Goal: Task Accomplishment & Management: Use online tool/utility

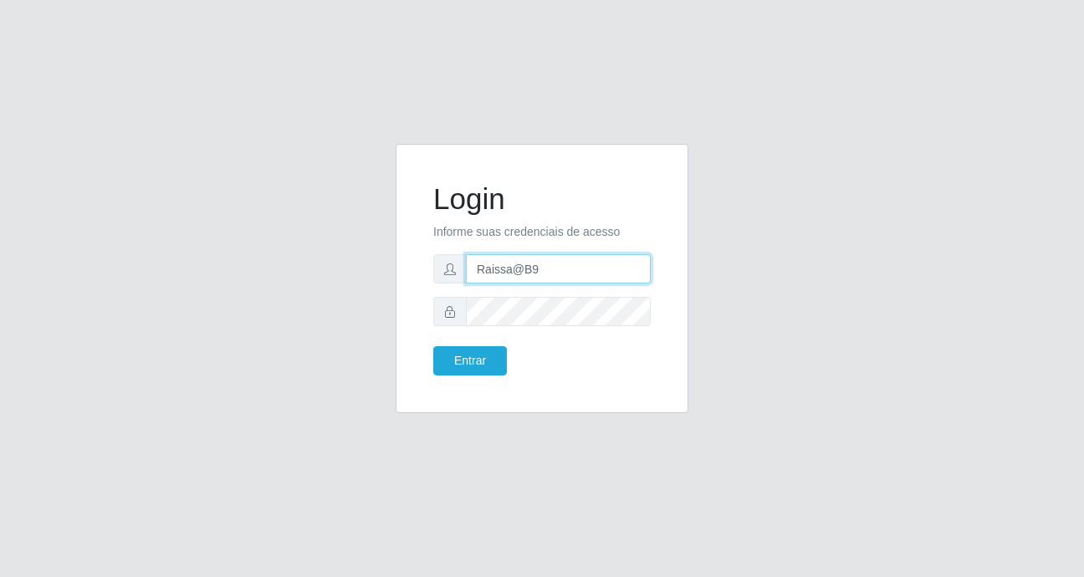
click at [509, 267] on input "Raissa@B9" at bounding box center [558, 268] width 185 height 29
type input "anaPat@B9"
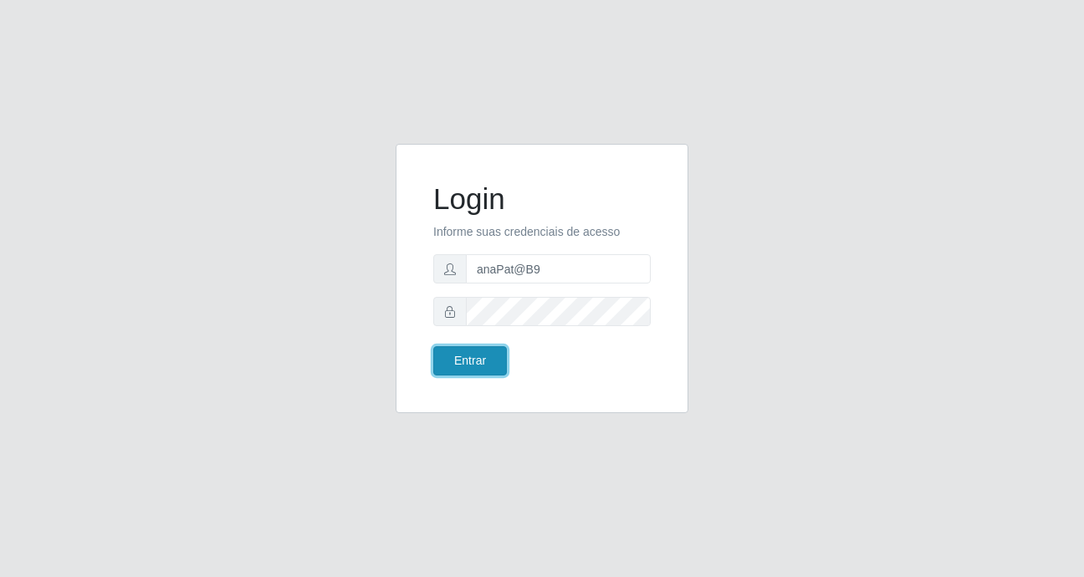
click at [463, 366] on button "Entrar" at bounding box center [470, 360] width 74 height 29
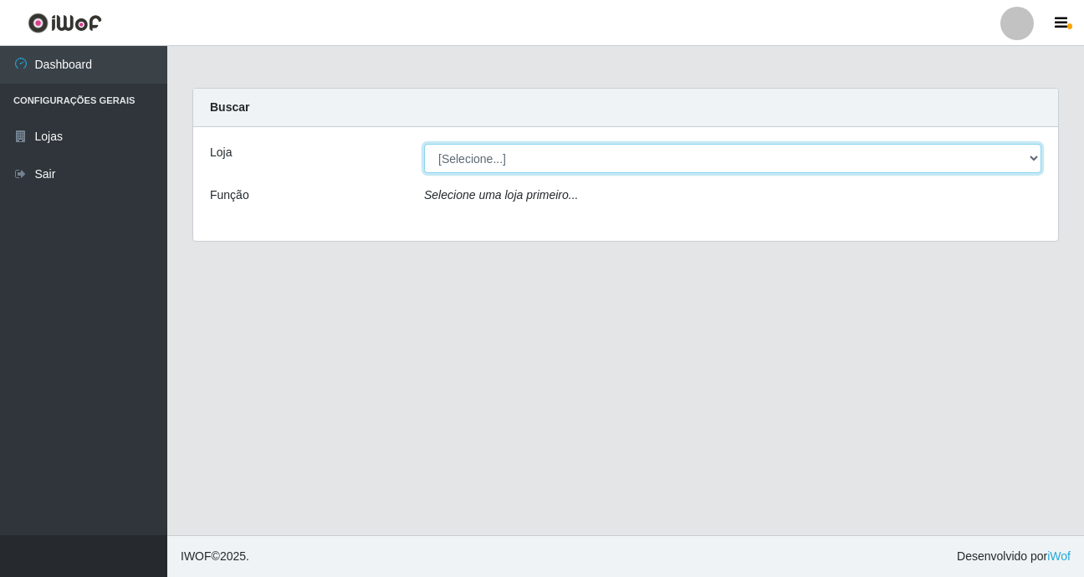
drag, startPoint x: 1035, startPoint y: 161, endPoint x: 1023, endPoint y: 176, distance: 19.1
click at [1035, 160] on select "[Selecione...] Bemais Supermercados - B9 Bessa" at bounding box center [732, 158] width 617 height 29
select select "410"
click at [424, 144] on select "[Selecione...] Bemais Supermercados - B9 Bessa" at bounding box center [732, 158] width 617 height 29
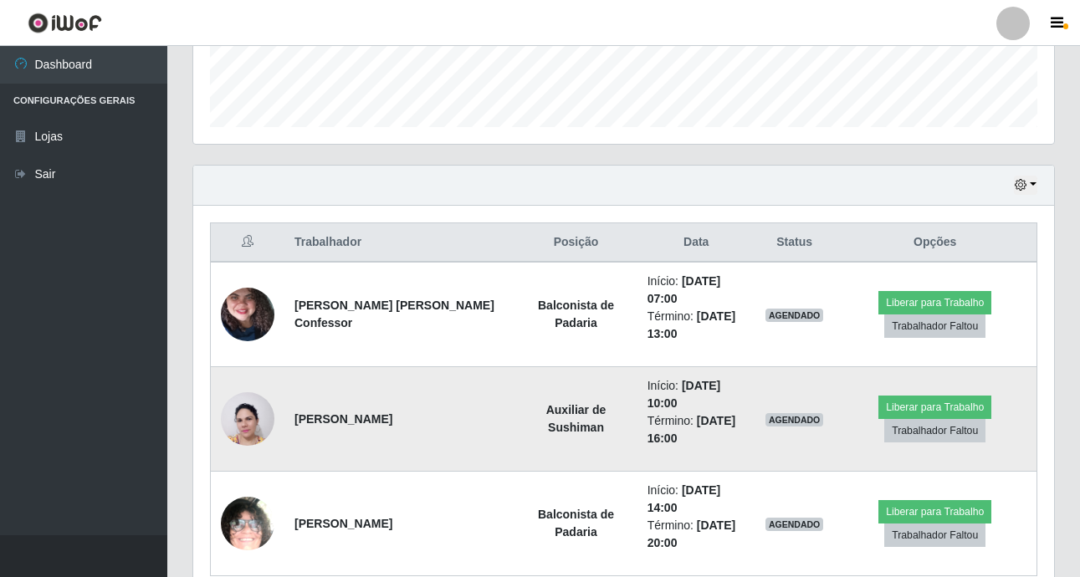
scroll to position [497, 0]
